Goal: Task Accomplishment & Management: Manage account settings

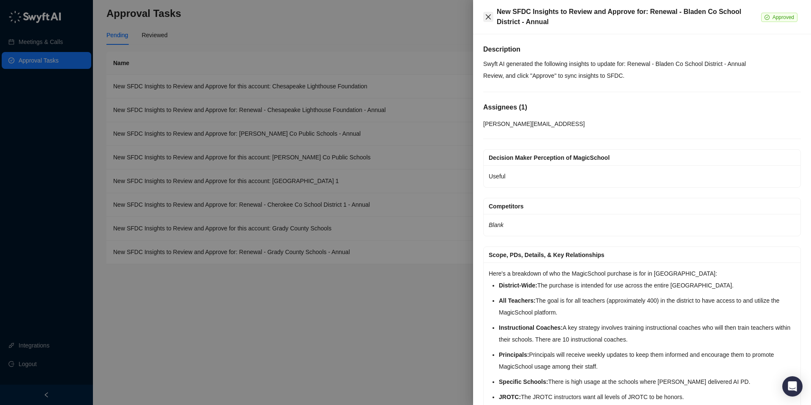
click at [486, 21] on button "Close" at bounding box center [488, 17] width 10 height 10
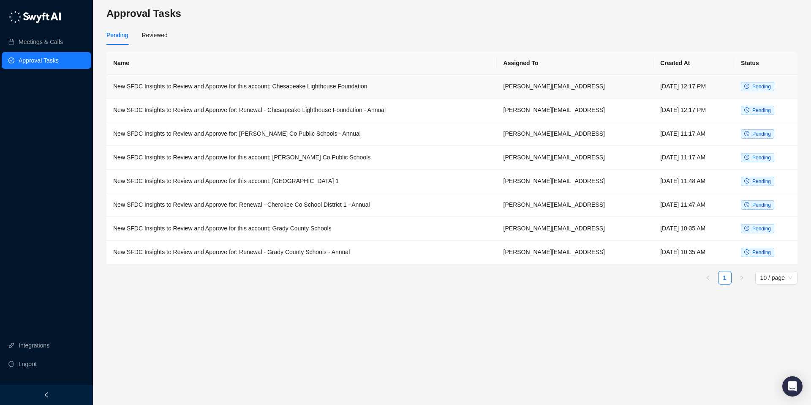
click at [756, 87] on span "Pending" at bounding box center [761, 87] width 19 height 6
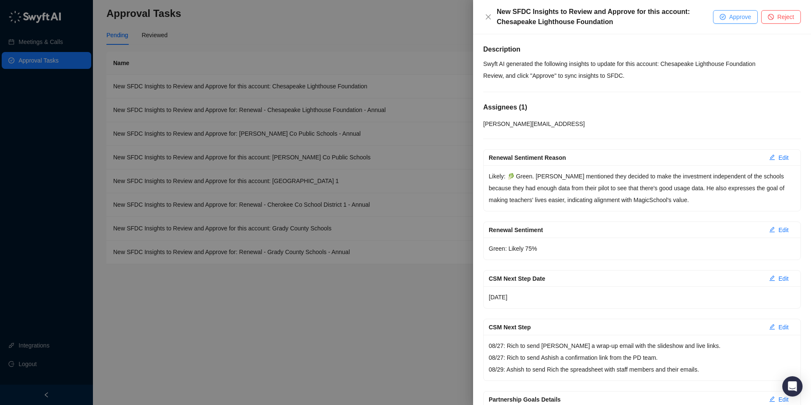
click at [729, 16] on span "Approve" at bounding box center [740, 16] width 22 height 9
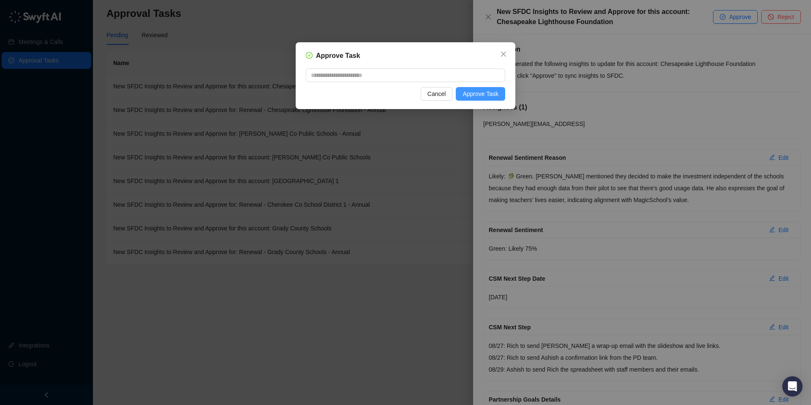
click at [492, 93] on span "Approve Task" at bounding box center [480, 93] width 36 height 9
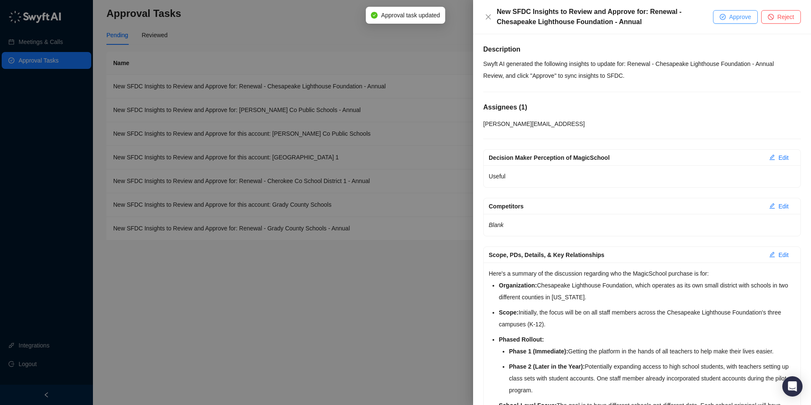
click at [734, 19] on span "Approve" at bounding box center [740, 16] width 22 height 9
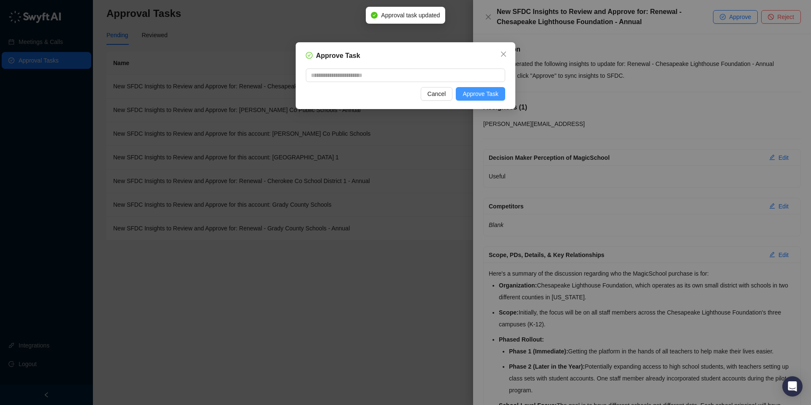
click at [490, 95] on span "Approve Task" at bounding box center [480, 93] width 36 height 9
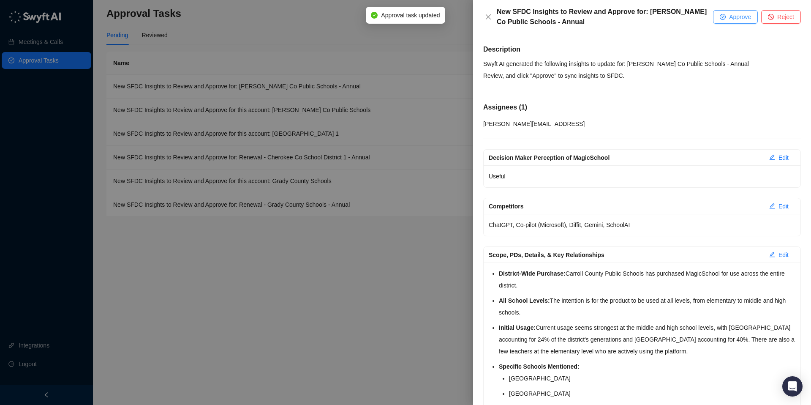
click at [731, 15] on span "Approve" at bounding box center [740, 16] width 22 height 9
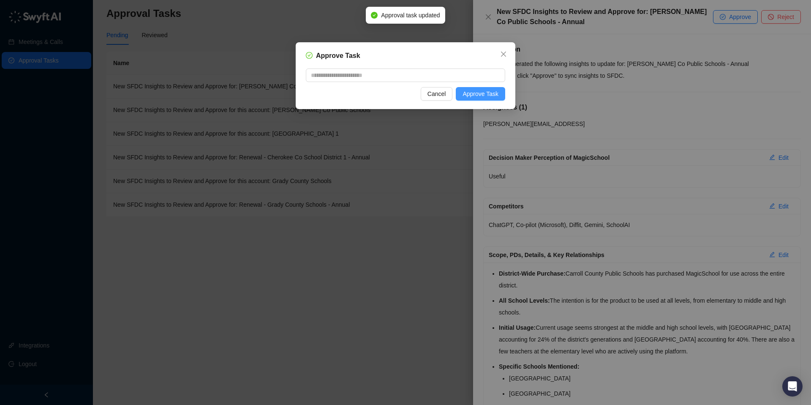
click at [483, 97] on span "Approve Task" at bounding box center [480, 93] width 36 height 9
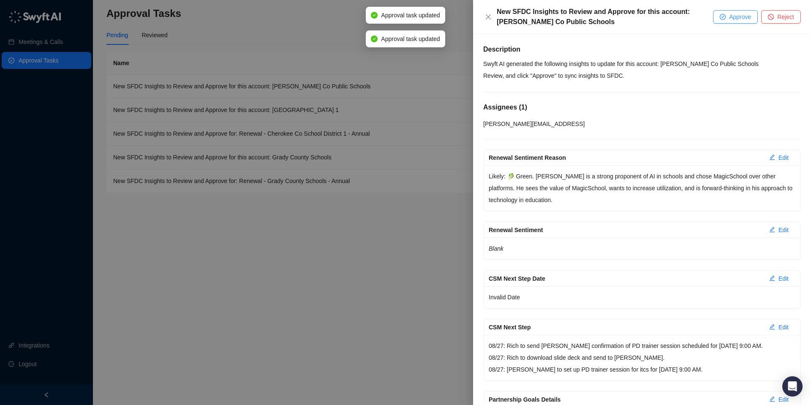
click at [729, 14] on span "Approve" at bounding box center [740, 16] width 22 height 9
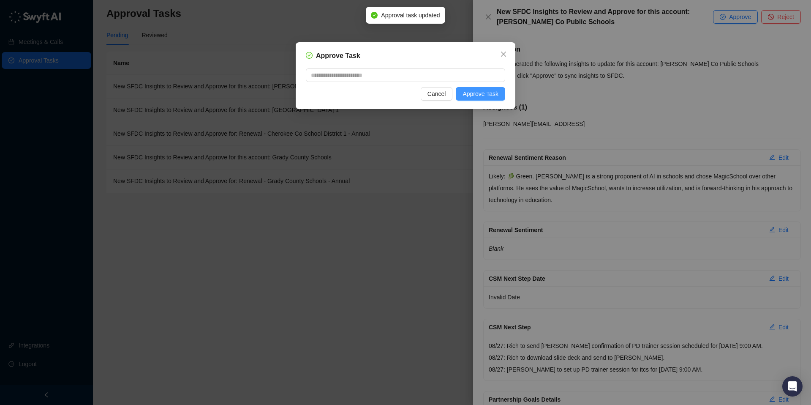
click at [502, 91] on button "Approve Task" at bounding box center [480, 94] width 49 height 14
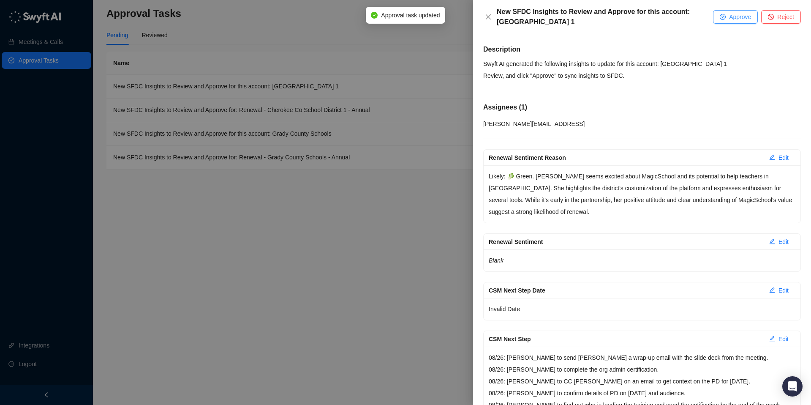
click at [726, 12] on button "Approve" at bounding box center [735, 17] width 45 height 14
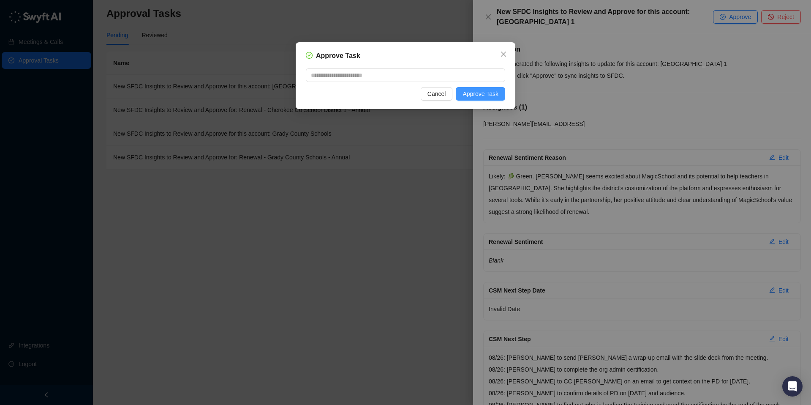
click at [486, 95] on span "Approve Task" at bounding box center [480, 93] width 36 height 9
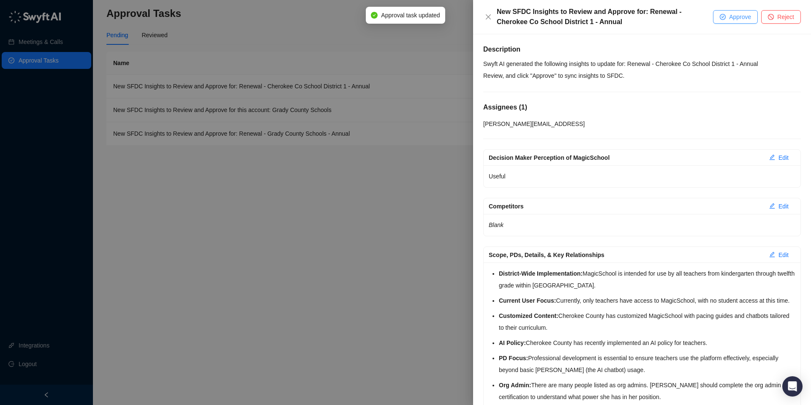
click at [739, 16] on span "Approve" at bounding box center [740, 16] width 22 height 9
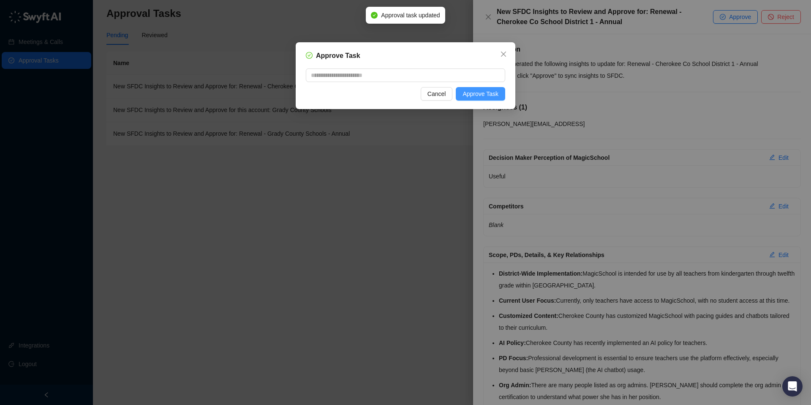
click at [478, 89] on span "Approve Task" at bounding box center [480, 93] width 36 height 9
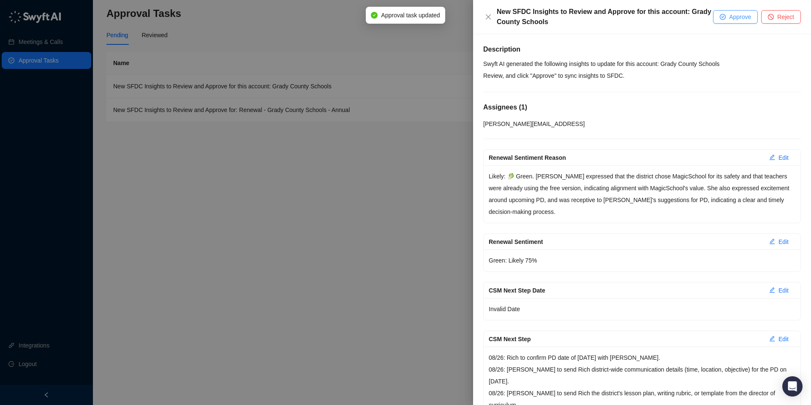
click at [732, 17] on span "Approve" at bounding box center [740, 16] width 22 height 9
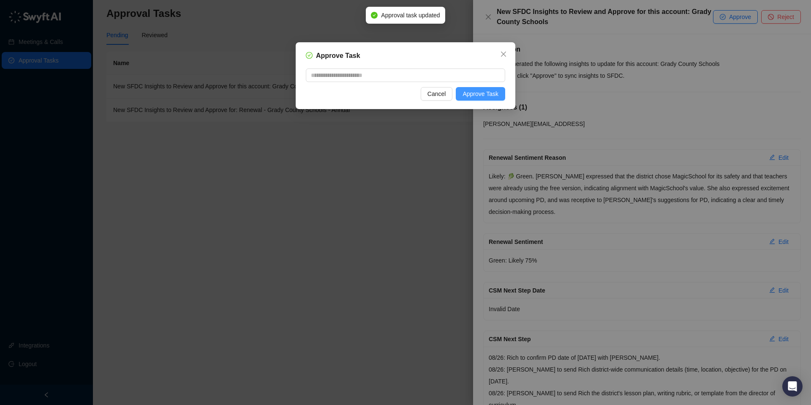
click at [477, 89] on span "Approve Task" at bounding box center [480, 93] width 36 height 9
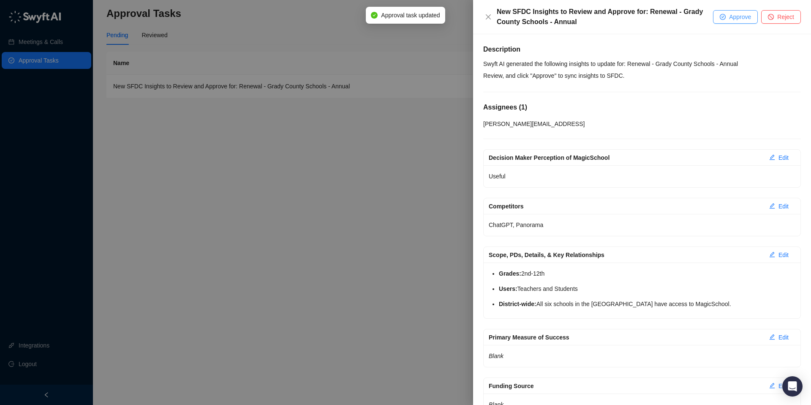
click at [726, 21] on button "Approve" at bounding box center [735, 17] width 45 height 14
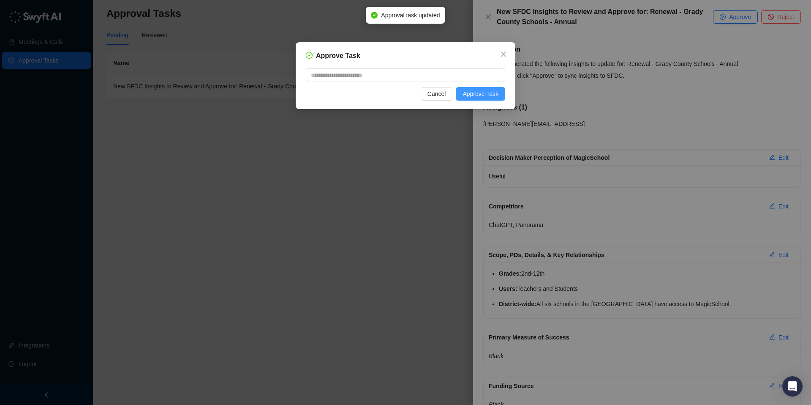
click at [479, 92] on span "Approve Task" at bounding box center [480, 93] width 36 height 9
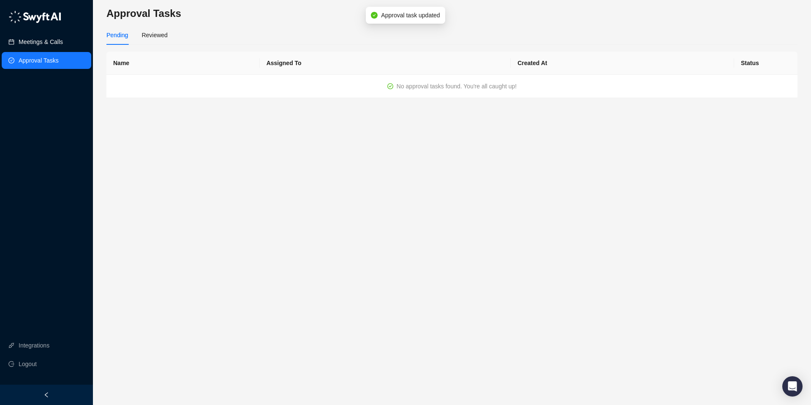
click at [35, 47] on link "Meetings & Calls" at bounding box center [41, 41] width 44 height 17
